Goal: Task Accomplishment & Management: Manage account settings

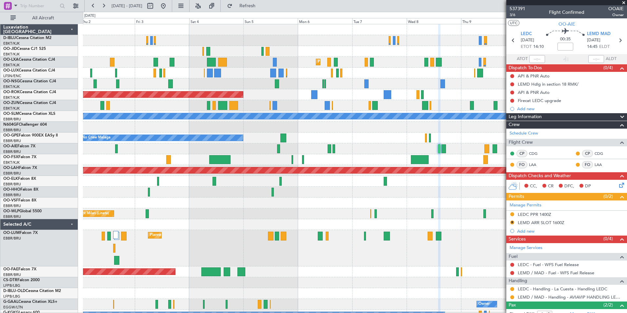
click at [201, 196] on div at bounding box center [354, 192] width 543 height 11
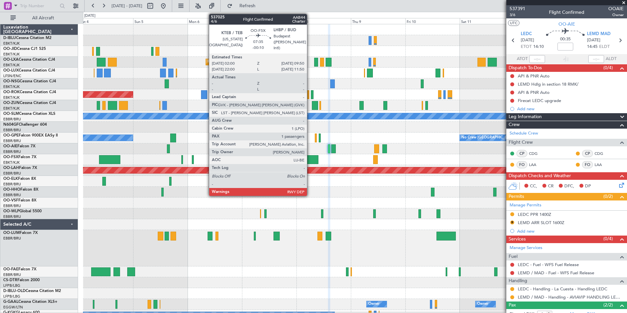
click at [310, 157] on div at bounding box center [310, 159] width 18 height 9
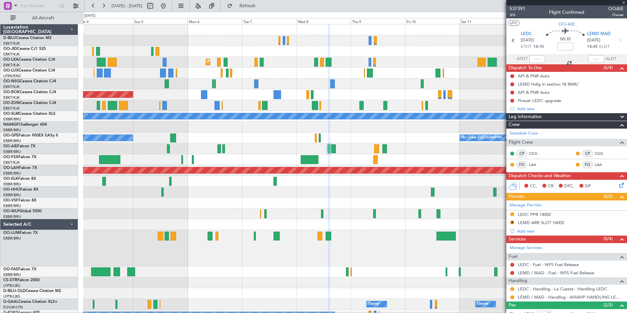
type input "-00:10"
type input "1"
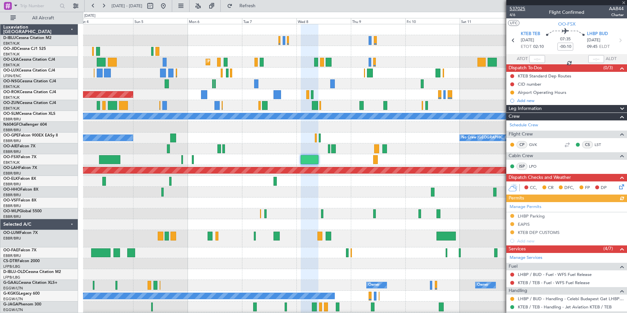
click at [523, 8] on span "537025" at bounding box center [517, 8] width 16 height 7
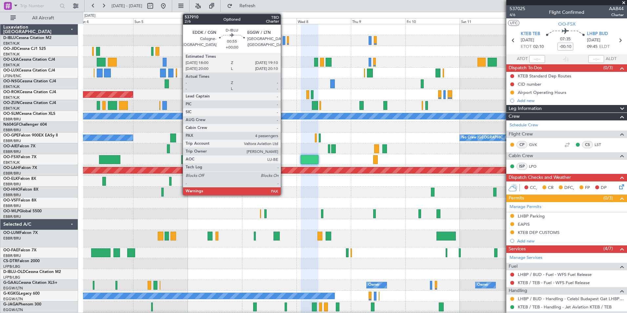
click at [284, 39] on div at bounding box center [284, 40] width 3 height 9
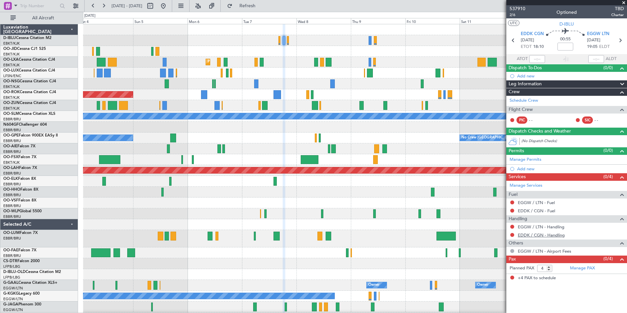
click at [525, 236] on link "EDDK / CGN - Handling" at bounding box center [541, 235] width 47 height 6
click at [549, 226] on link "EGGW / LTN - Handling" at bounding box center [541, 227] width 47 height 6
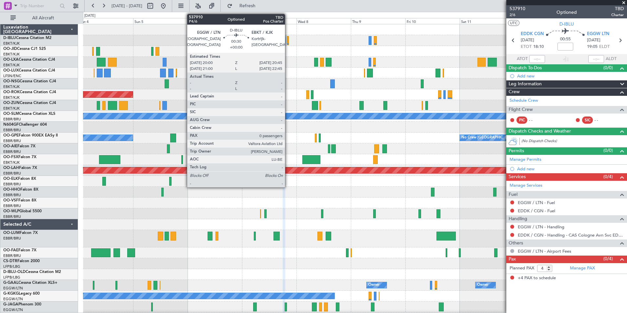
click at [288, 41] on div at bounding box center [288, 40] width 2 height 9
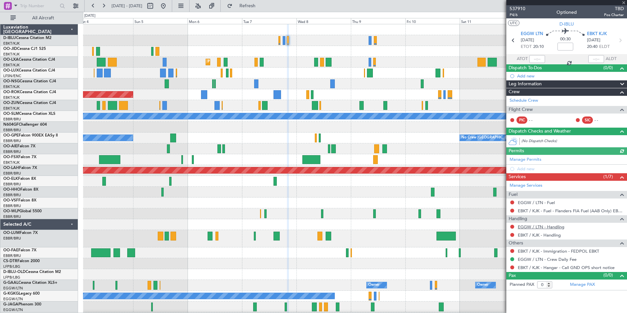
click at [533, 226] on link "EGGW / LTN - Handling" at bounding box center [541, 227] width 47 height 6
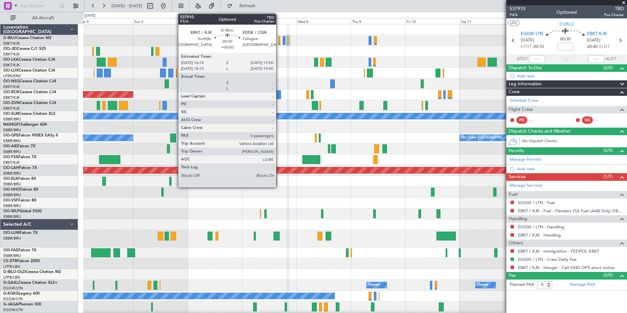
click at [279, 40] on div at bounding box center [279, 40] width 2 height 9
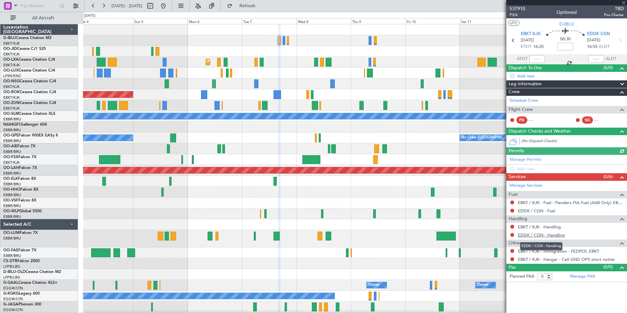
click at [541, 234] on link "EDDK / CGN - Handling" at bounding box center [541, 235] width 47 height 6
click at [534, 225] on link "EBKT / KJK - Handling" at bounding box center [539, 227] width 43 height 6
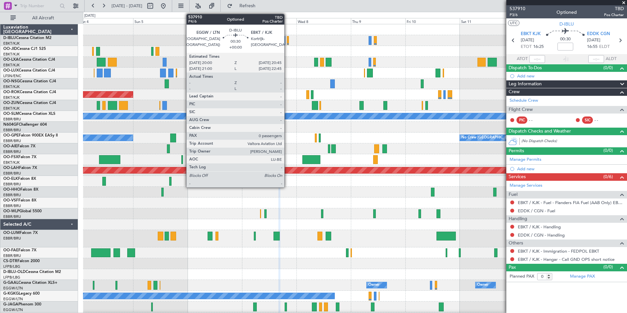
click at [287, 39] on div at bounding box center [288, 40] width 2 height 9
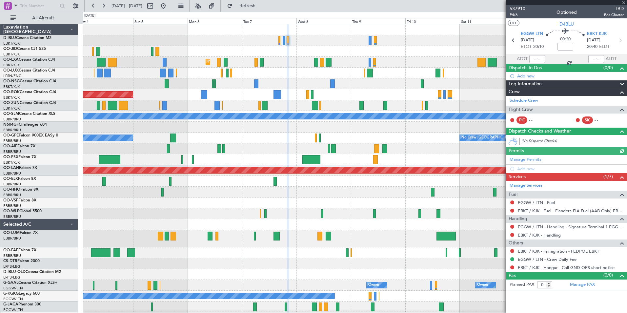
click at [533, 232] on link "EBKT / KJK - Handling" at bounding box center [539, 235] width 43 height 6
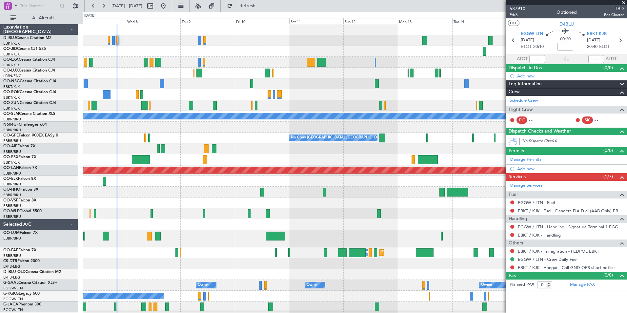
click at [209, 69] on div "Planned Maint Kortrijk-[GEOGRAPHIC_DATA] AOG Maint [GEOGRAPHIC_DATA]-[GEOGRAPHI…" at bounding box center [354, 233] width 543 height 418
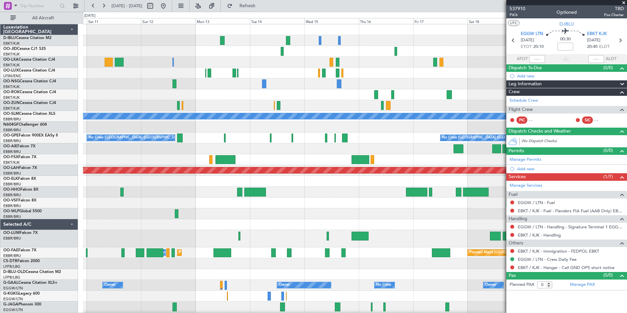
click at [228, 83] on div "A/C Unavailable [GEOGRAPHIC_DATA] No Crew [GEOGRAPHIC_DATA] (Brussels National)…" at bounding box center [354, 233] width 543 height 418
click at [555, 59] on fb-app "[DATE] - [DATE] Refresh Quick Links All Aircraft A/C Unavailable [GEOGRAPHIC_DA…" at bounding box center [313, 159] width 627 height 308
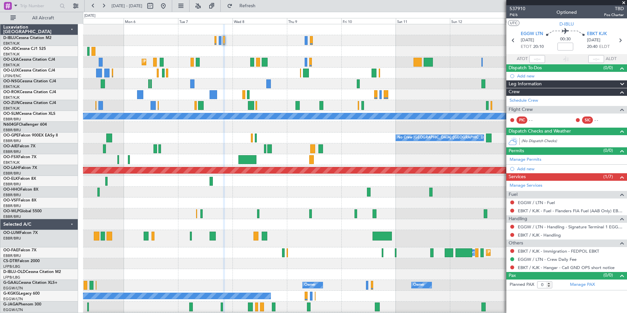
click at [412, 61] on div "Planned Maint Kortrijk-[GEOGRAPHIC_DATA] AOG Maint [GEOGRAPHIC_DATA]-[GEOGRAPHI…" at bounding box center [354, 243] width 543 height 439
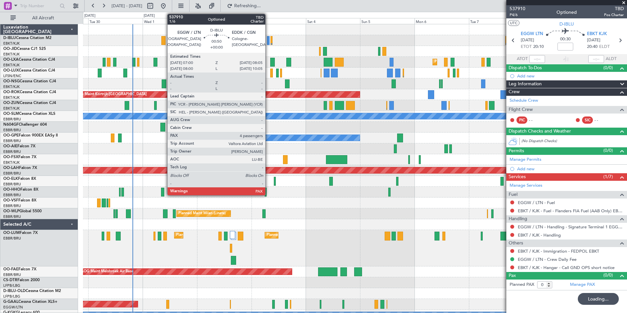
click at [268, 44] on div at bounding box center [268, 40] width 3 height 9
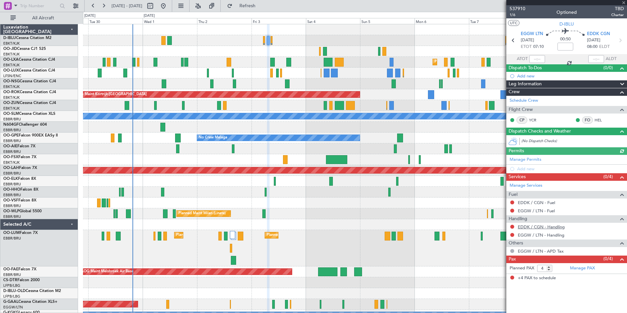
click at [540, 227] on link "EDDK / CGN - Handling" at bounding box center [541, 227] width 47 height 6
click at [537, 236] on link "EGGW / LTN - Handling" at bounding box center [541, 235] width 47 height 6
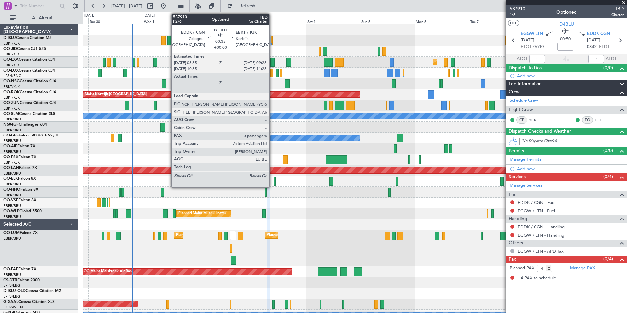
click at [272, 41] on div at bounding box center [271, 40] width 2 height 9
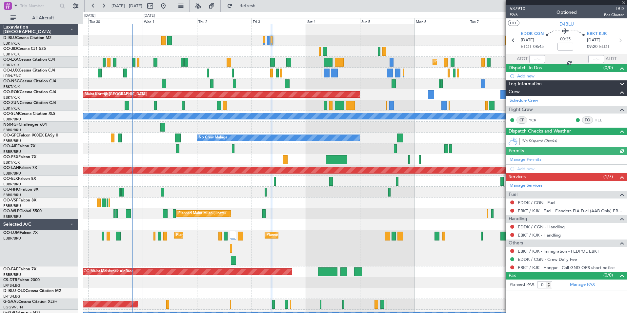
click at [548, 225] on link "EDDK / CGN - Handling" at bounding box center [541, 227] width 47 height 6
click at [540, 233] on link "EBKT / KJK - Handling" at bounding box center [539, 235] width 43 height 6
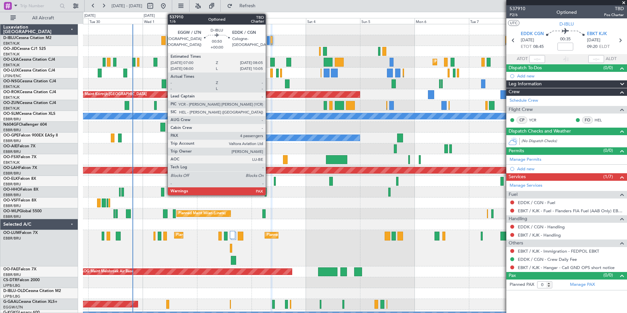
click at [268, 42] on div at bounding box center [268, 40] width 3 height 9
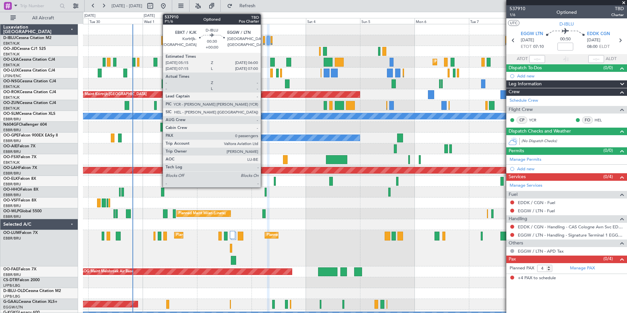
click at [264, 39] on div at bounding box center [264, 40] width 2 height 9
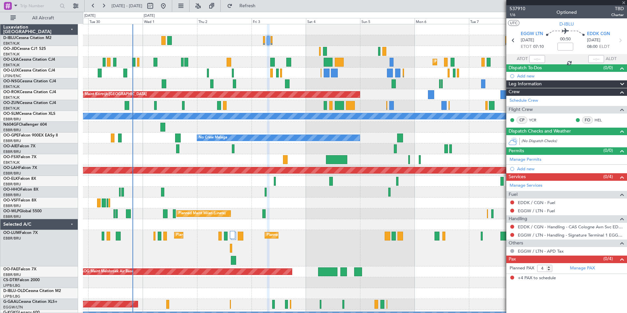
type input "0"
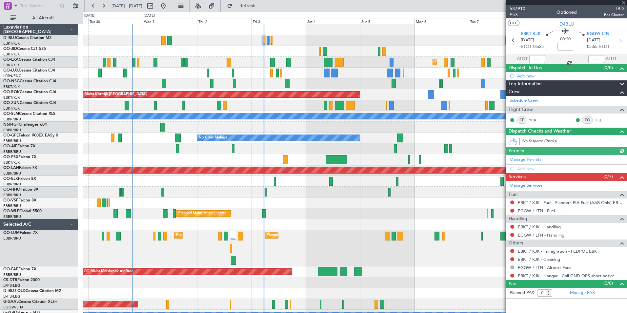
click at [536, 228] on link "EBKT / KJK - Handling" at bounding box center [539, 227] width 43 height 6
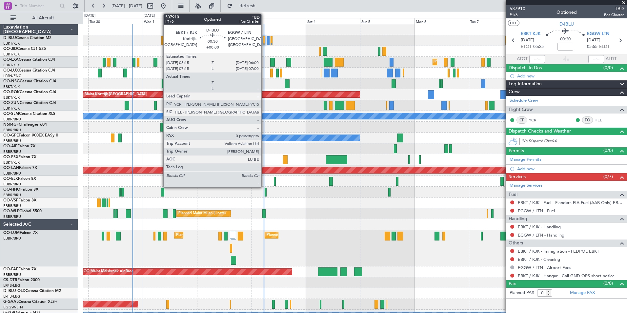
click at [264, 41] on div at bounding box center [264, 40] width 2 height 9
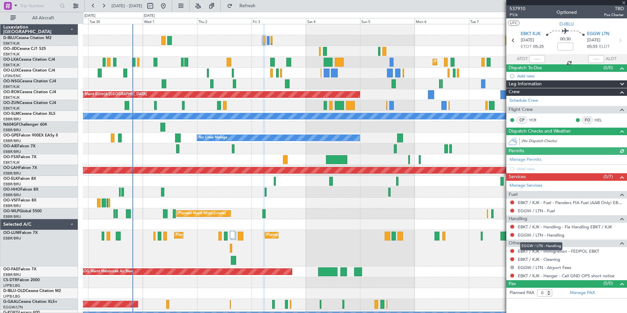
click at [534, 238] on mat-tooltip-component "EGGW / LTN - Handling" at bounding box center [540, 245] width 51 height 17
click at [529, 236] on link "EGGW / LTN - Handling" at bounding box center [541, 235] width 47 height 6
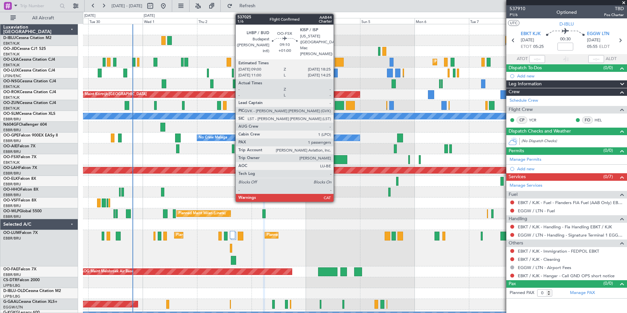
click at [336, 161] on div at bounding box center [337, 159] width 22 height 9
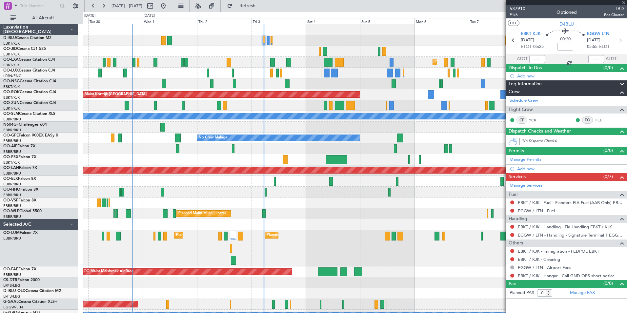
type input "+01:00"
type input "1"
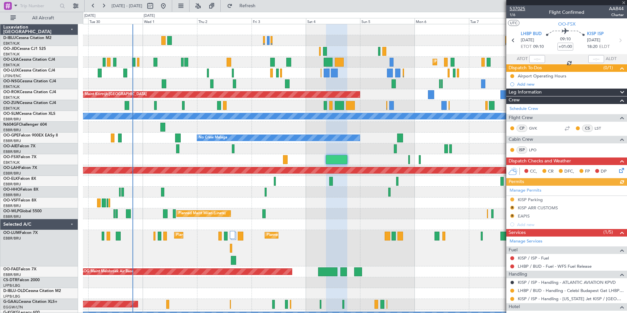
click at [511, 9] on span "537025" at bounding box center [517, 8] width 16 height 7
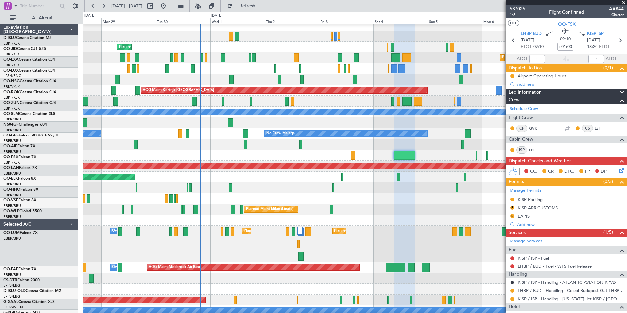
scroll to position [4, 0]
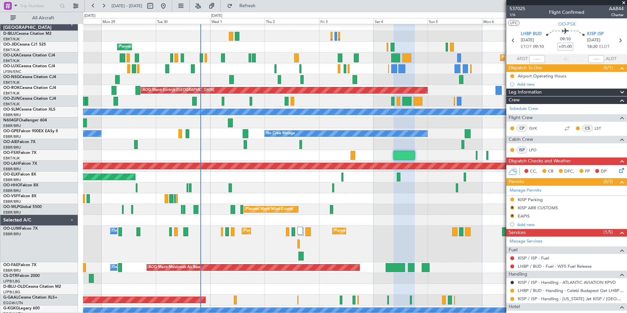
click at [313, 154] on div "Planned Maint Kortrijk-[GEOGRAPHIC_DATA]" at bounding box center [354, 155] width 543 height 11
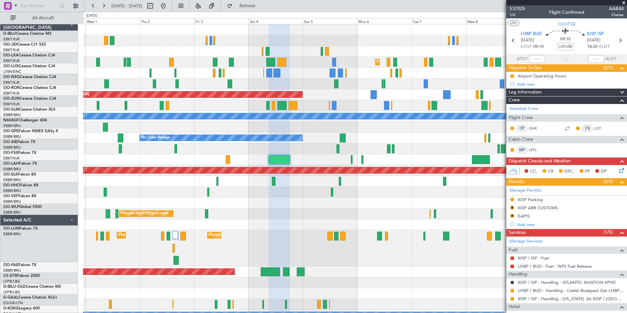
click at [204, 232] on div "Planned Maint Kortrijk-[GEOGRAPHIC_DATA] Planned Maint [GEOGRAPHIC_DATA]-[GEOGR…" at bounding box center [354, 242] width 543 height 437
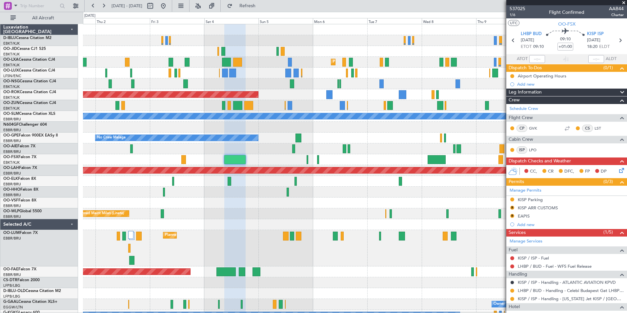
click at [310, 210] on div "Planned Maint Kortrijk-[GEOGRAPHIC_DATA] Planned Maint [GEOGRAPHIC_DATA]-[GEOGR…" at bounding box center [354, 242] width 543 height 437
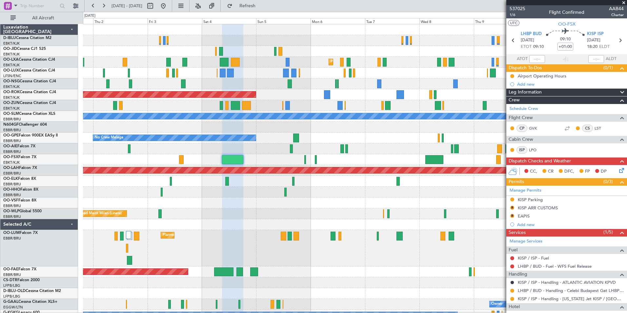
click at [257, 206] on div "Planned Maint Kortrijk-[GEOGRAPHIC_DATA] Planned Maint [GEOGRAPHIC_DATA]-[GEOGR…" at bounding box center [354, 242] width 543 height 437
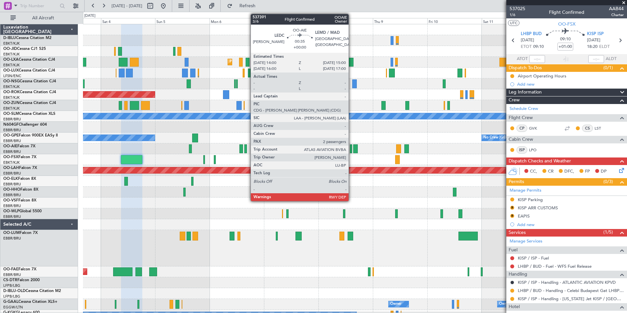
click at [351, 150] on div at bounding box center [351, 148] width 2 height 9
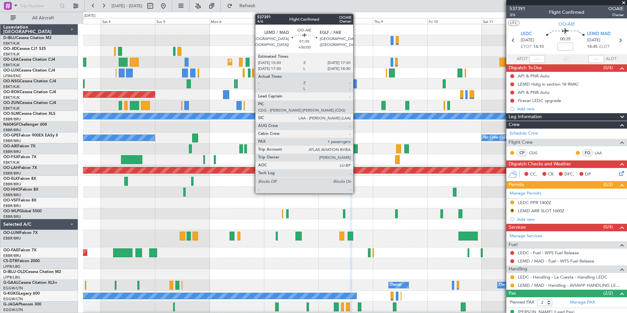
click at [355, 149] on div at bounding box center [355, 148] width 5 height 9
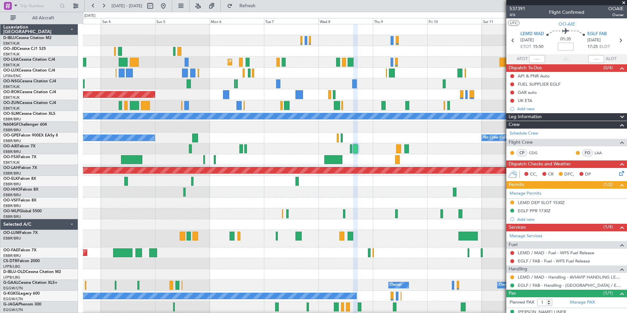
click at [189, 170] on div "Planned Maint Kortrijk-[GEOGRAPHIC_DATA] AOG Maint [GEOGRAPHIC_DATA]-[GEOGRAPHI…" at bounding box center [354, 233] width 543 height 418
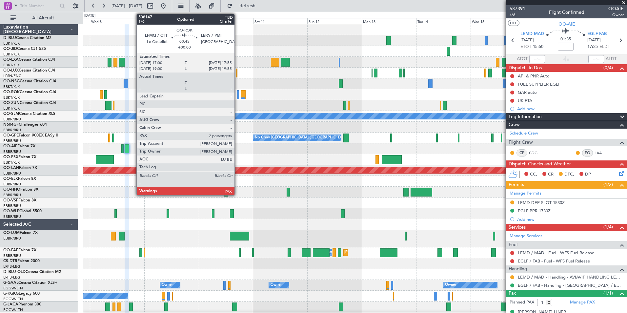
click at [237, 96] on div at bounding box center [238, 94] width 2 height 9
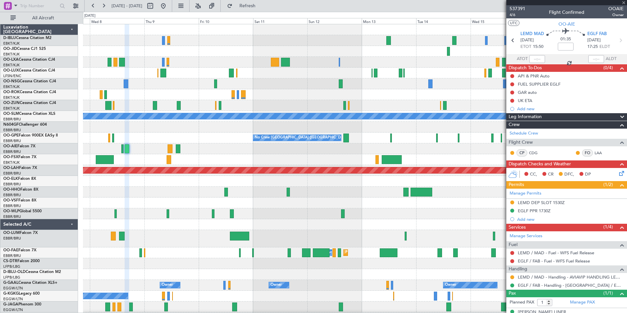
type input "2"
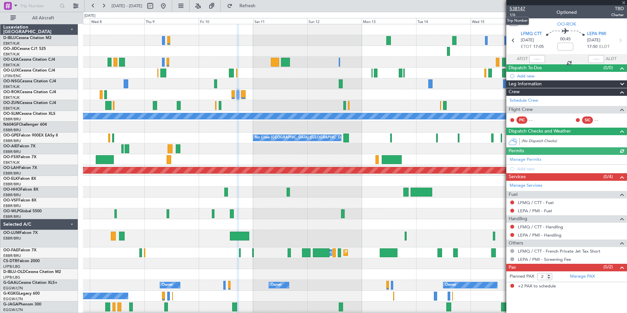
click at [515, 11] on span "538147" at bounding box center [517, 8] width 16 height 7
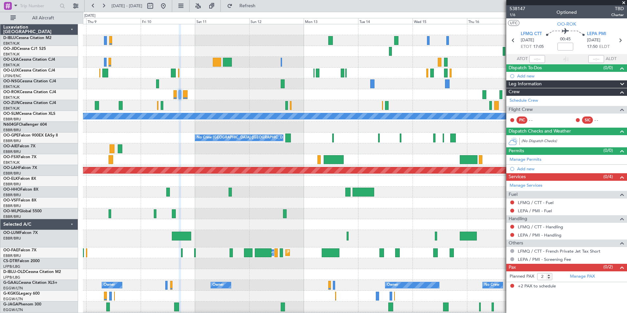
click at [215, 175] on div "A/C Unavailable [GEOGRAPHIC_DATA] No Crew [GEOGRAPHIC_DATA] (Brussels National)…" at bounding box center [354, 249] width 543 height 450
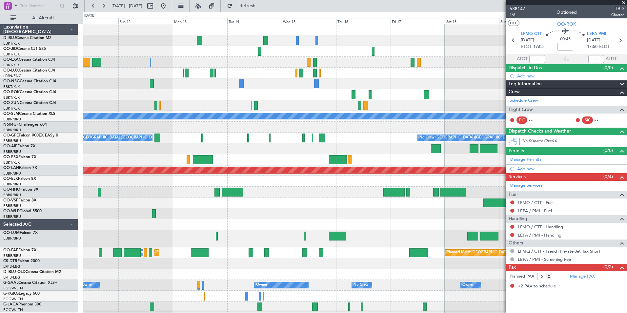
click at [247, 178] on div "A/C Unavailable [GEOGRAPHIC_DATA] No Crew [GEOGRAPHIC_DATA] (Brussels National)…" at bounding box center [354, 249] width 543 height 450
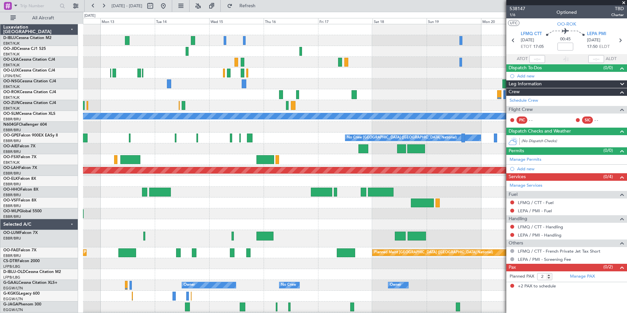
click at [101, 194] on div "No Crew No Crew A/C Unavailable [GEOGRAPHIC_DATA] No Crew [GEOGRAPHIC_DATA] (Br…" at bounding box center [354, 249] width 543 height 450
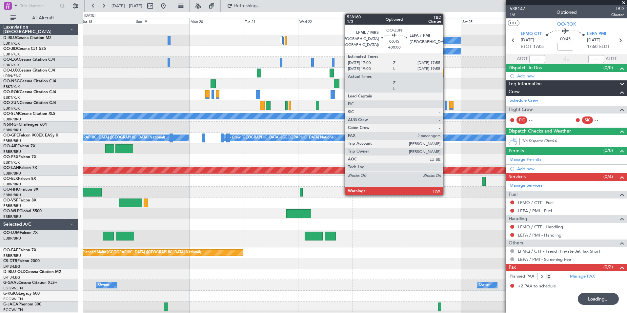
click at [446, 105] on div at bounding box center [446, 105] width 2 height 9
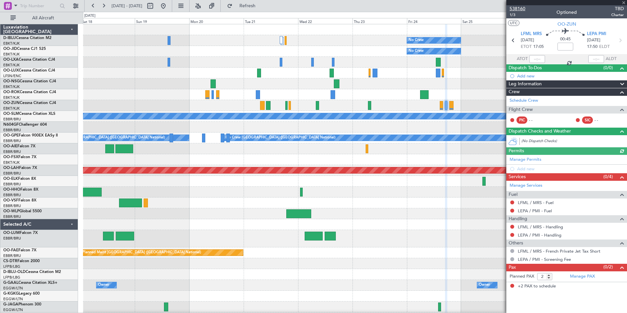
click at [523, 10] on span "538160" at bounding box center [517, 8] width 16 height 7
click at [168, 5] on button at bounding box center [163, 6] width 10 height 10
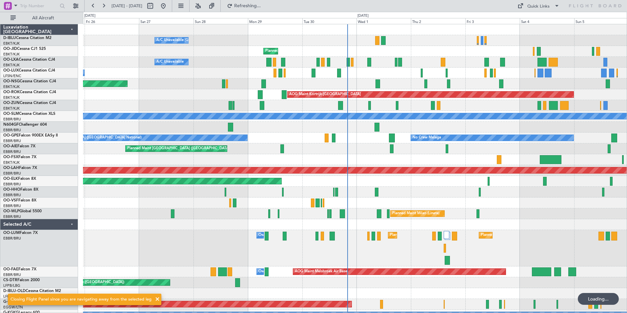
click at [402, 195] on div at bounding box center [354, 192] width 543 height 11
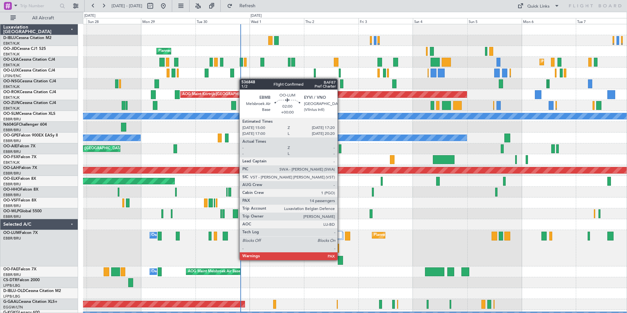
click at [340, 259] on div at bounding box center [341, 260] width 6 height 9
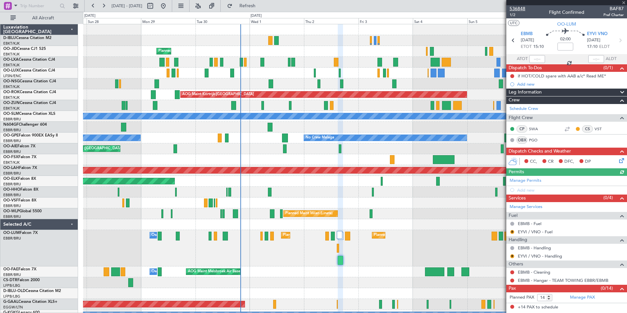
click at [520, 10] on span "536848" at bounding box center [517, 8] width 16 height 7
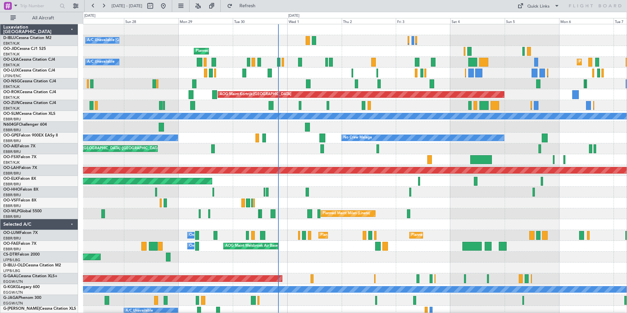
click at [422, 264] on div "A/C Unavailable [GEOGRAPHIC_DATA]-[GEOGRAPHIC_DATA] [GEOGRAPHIC_DATA] ([GEOGRAP…" at bounding box center [354, 229] width 543 height 411
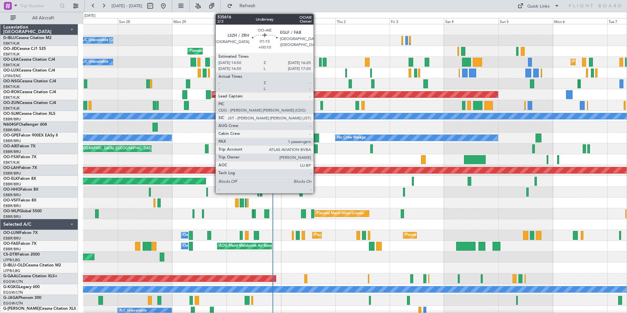
click at [316, 148] on div at bounding box center [316, 148] width 4 height 9
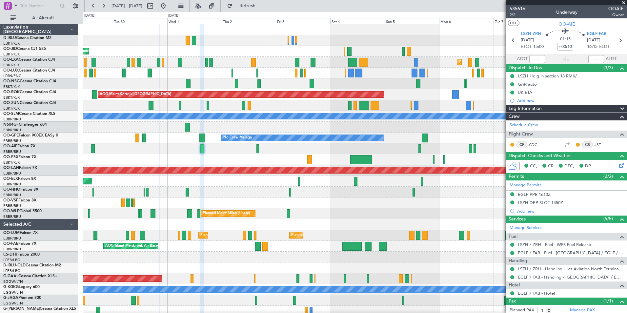
click at [272, 214] on div "A/C Unavailable [GEOGRAPHIC_DATA]-[GEOGRAPHIC_DATA] Planned Maint [GEOGRAPHIC_D…" at bounding box center [354, 229] width 543 height 411
